Goal: Navigation & Orientation: Find specific page/section

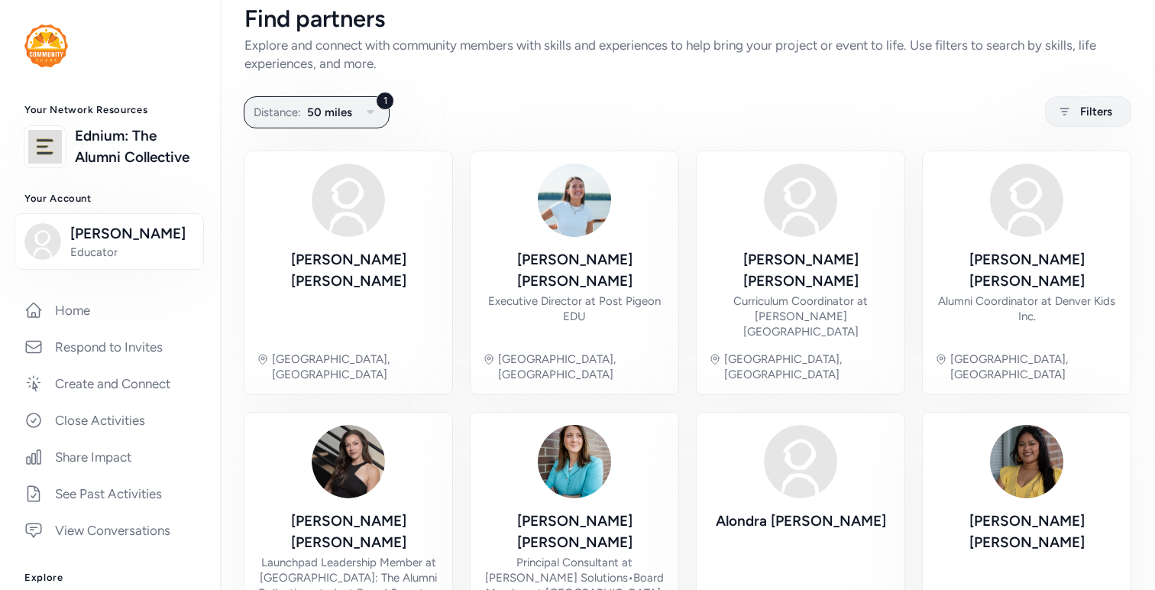
scroll to position [18, 0]
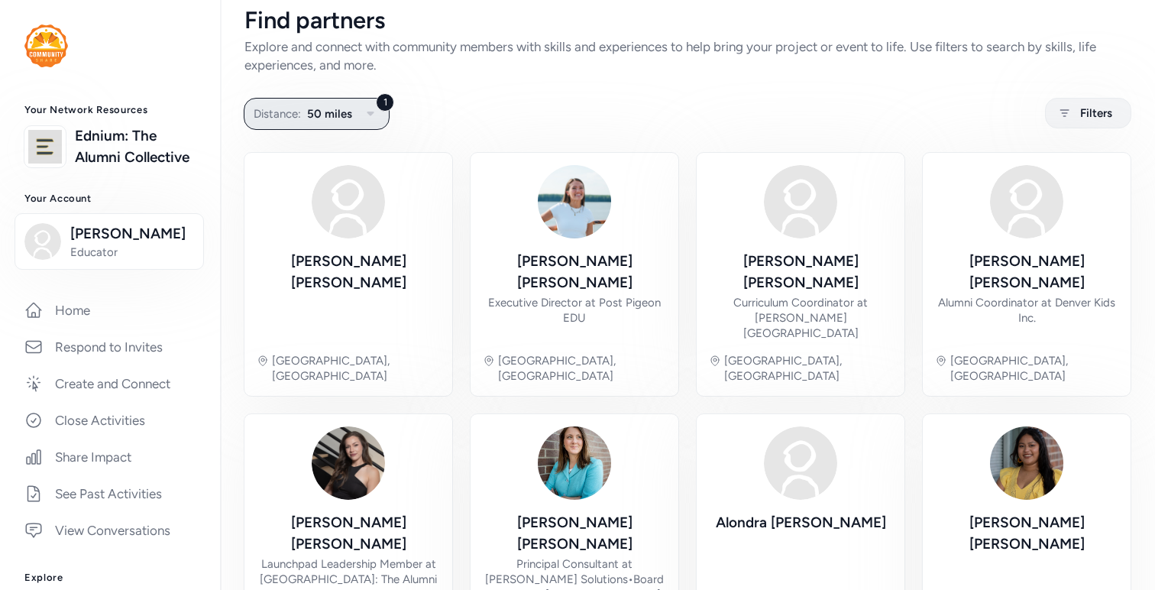
click at [363, 118] on icon "button" at bounding box center [370, 114] width 18 height 18
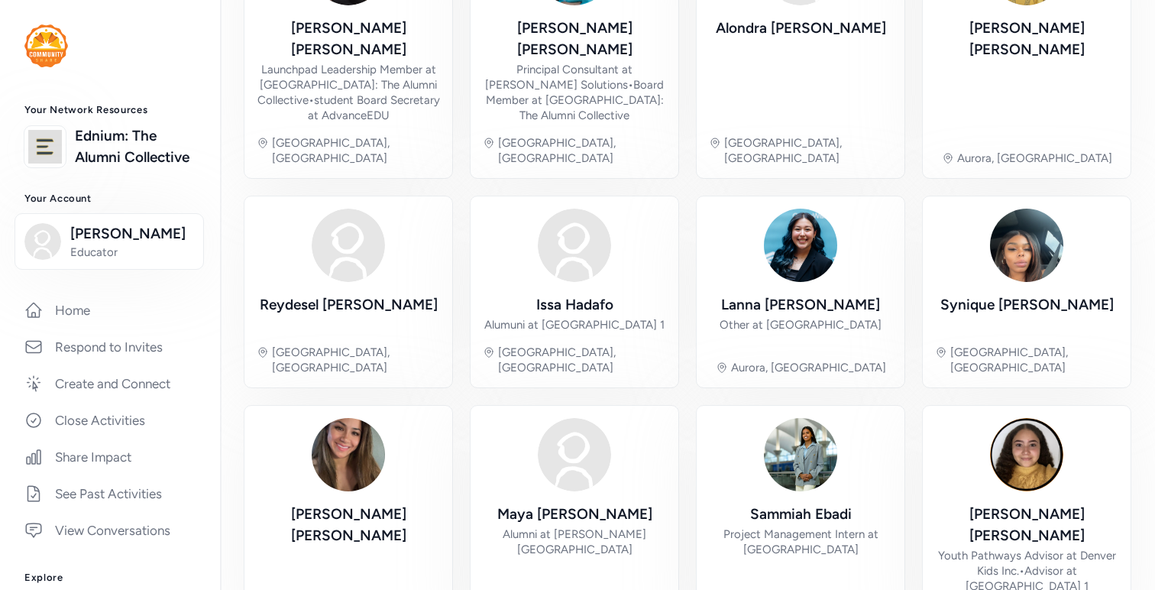
scroll to position [525, 0]
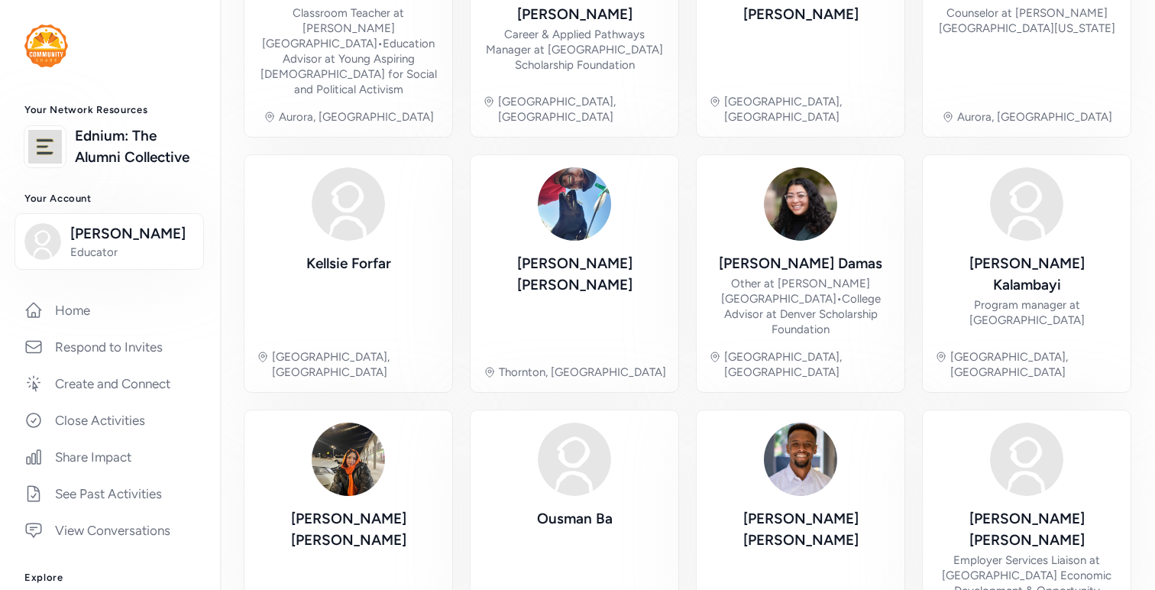
scroll to position [540, 0]
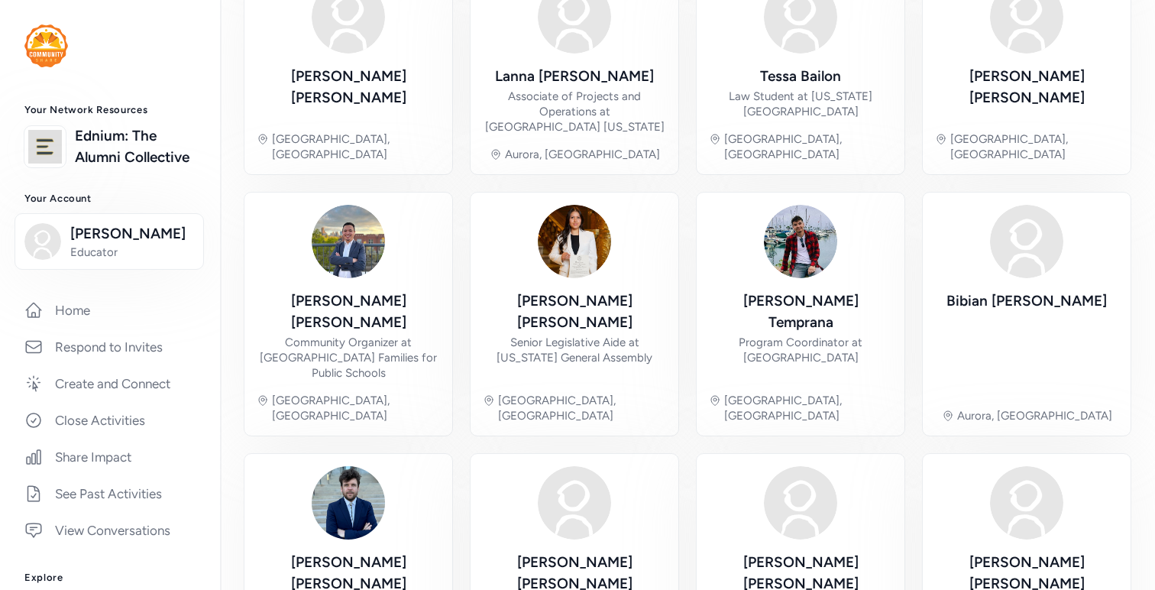
scroll to position [525, 0]
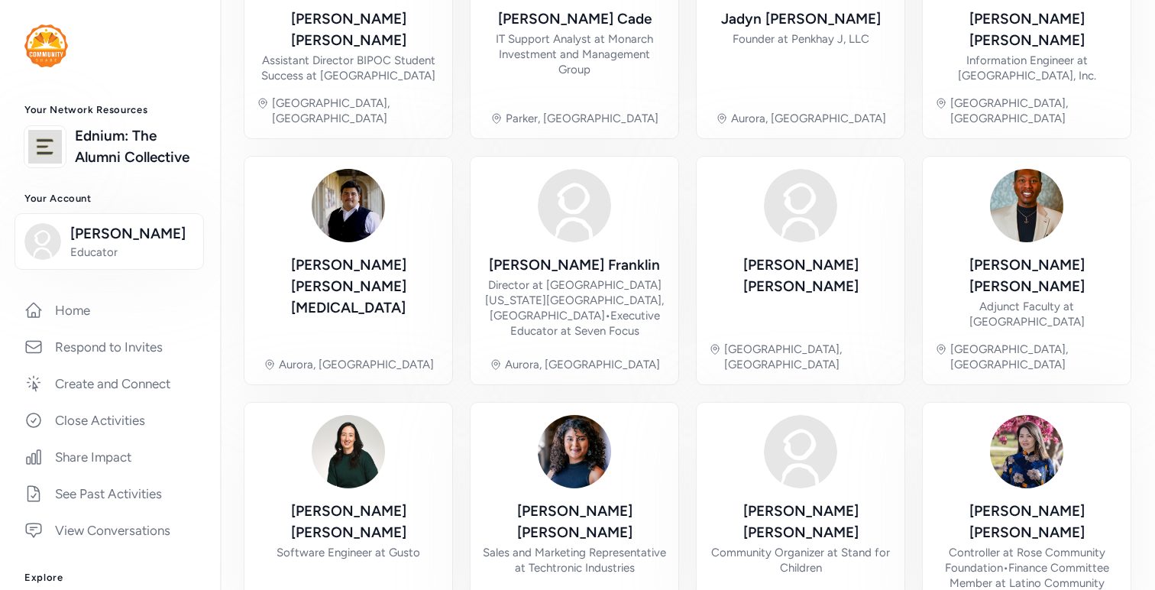
scroll to position [571, 0]
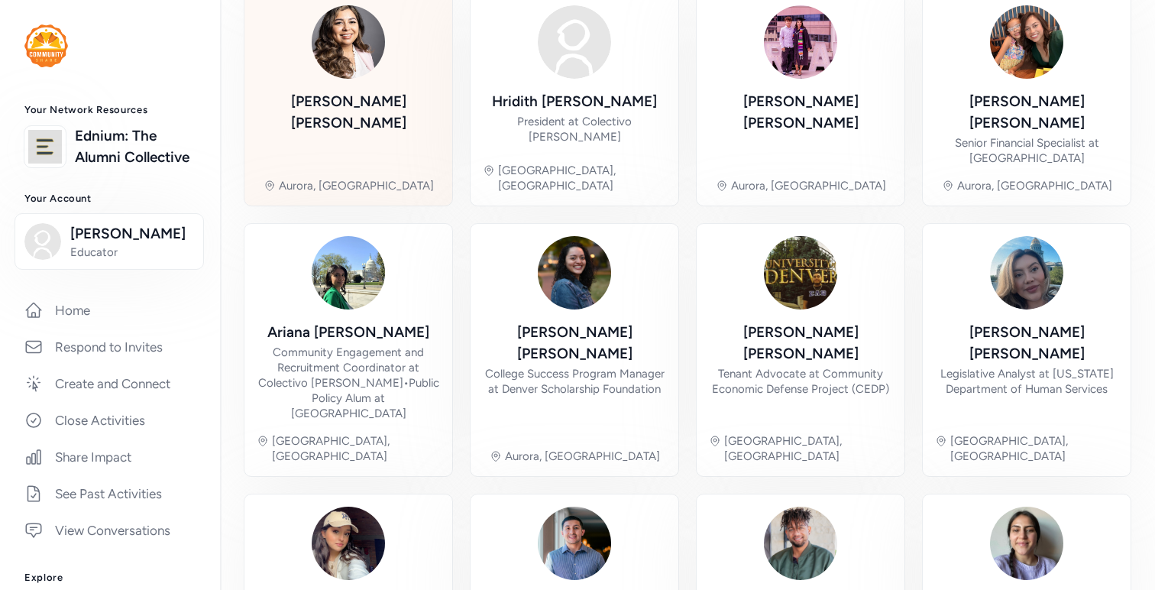
scroll to position [509, 0]
